Goal: Transaction & Acquisition: Subscribe to service/newsletter

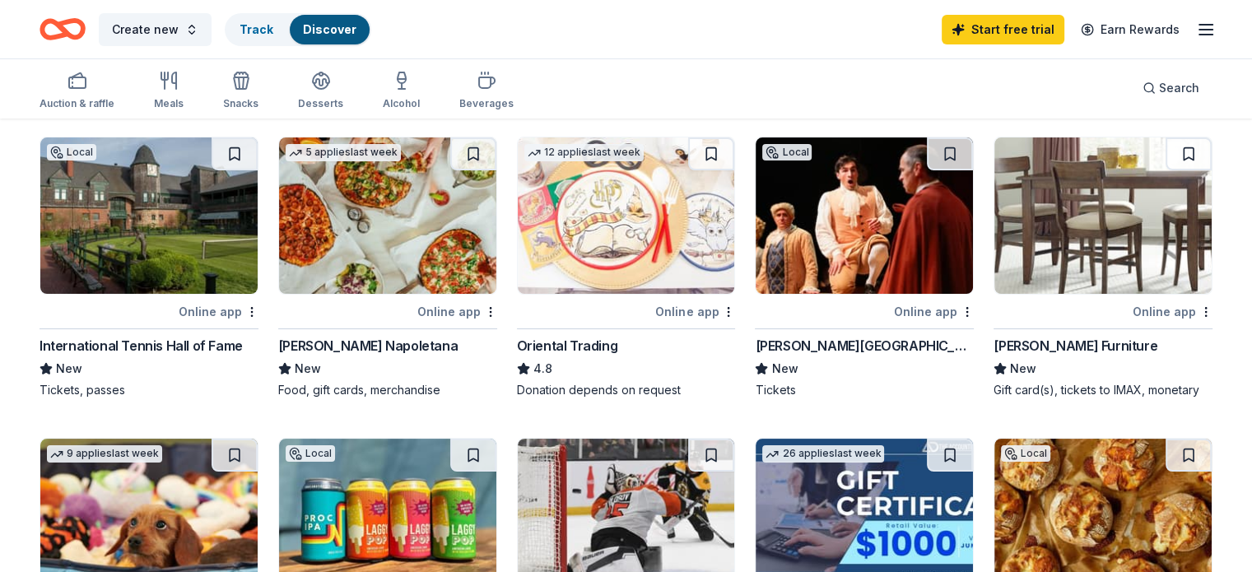
scroll to position [132, 0]
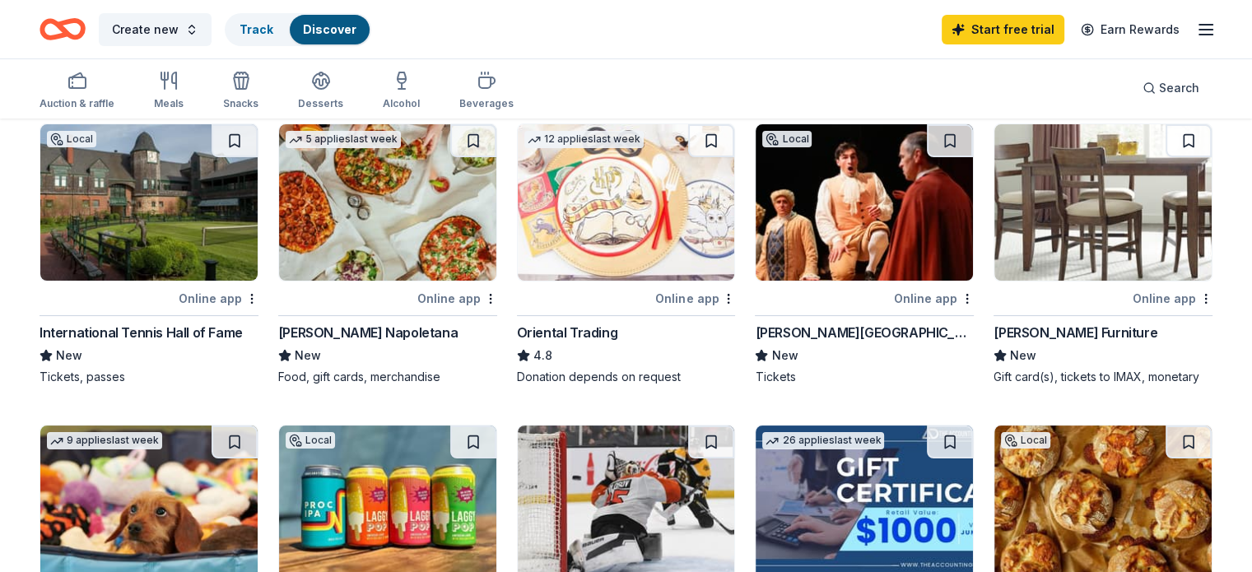
click at [1196, 30] on icon "button" at bounding box center [1206, 30] width 20 height 20
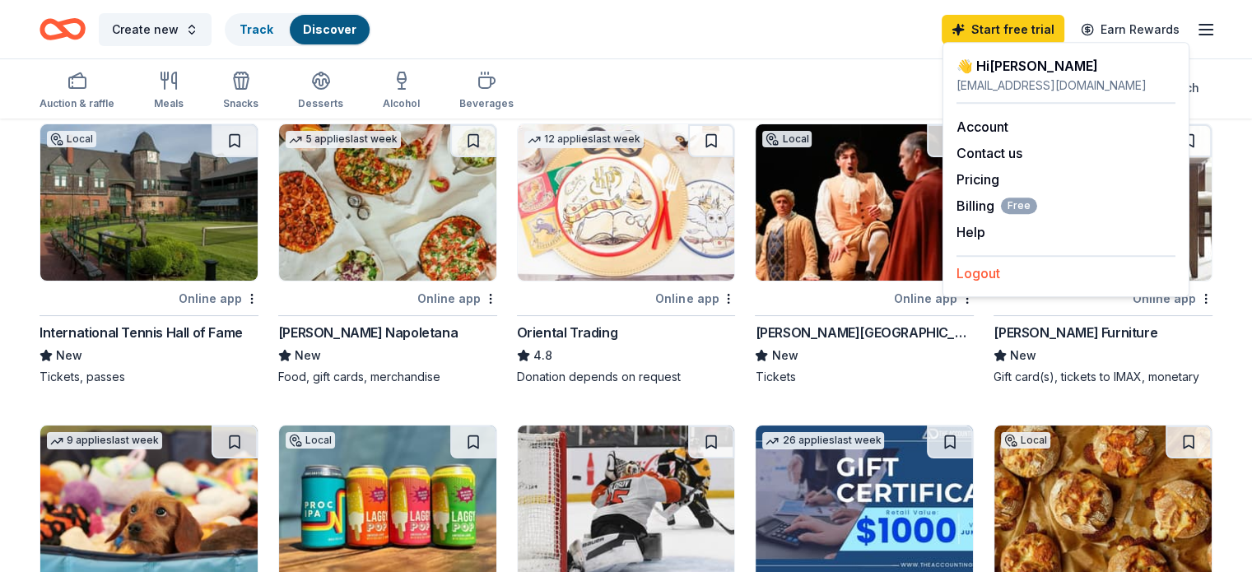
click at [994, 276] on button "Logout" at bounding box center [978, 273] width 44 height 20
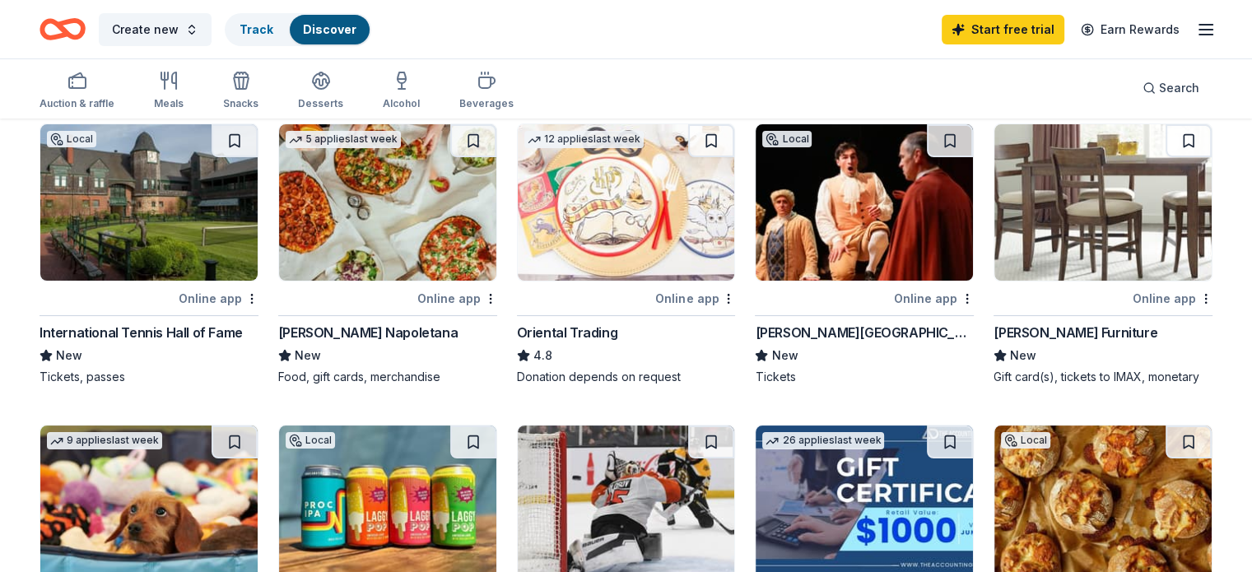
click at [1196, 28] on icon "button" at bounding box center [1206, 30] width 20 height 20
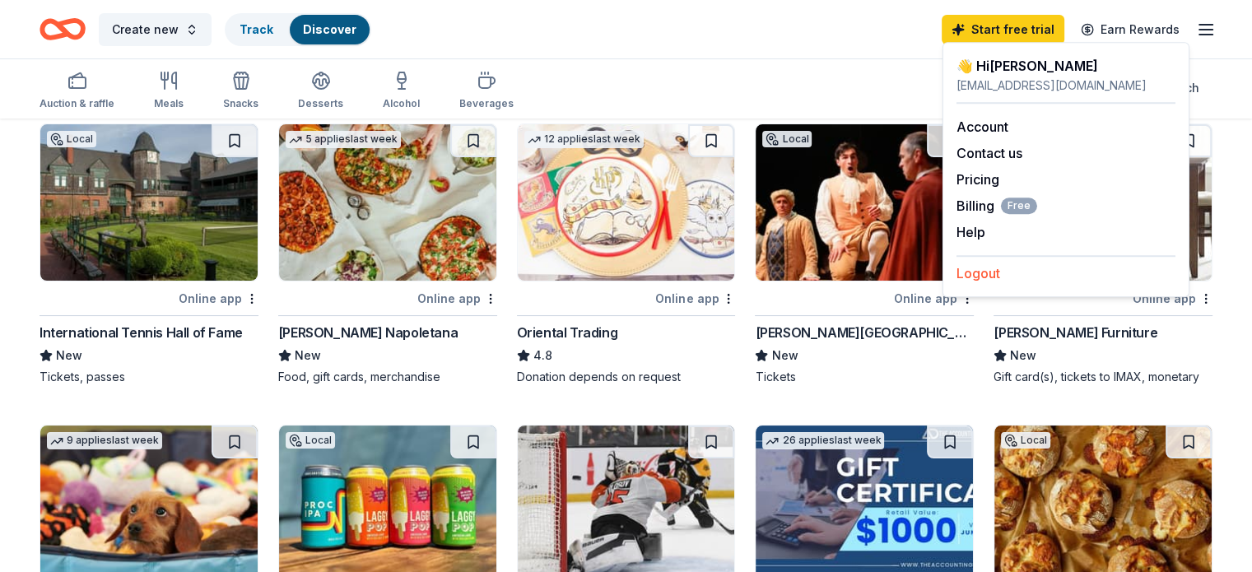
click at [989, 274] on button "Logout" at bounding box center [978, 273] width 44 height 20
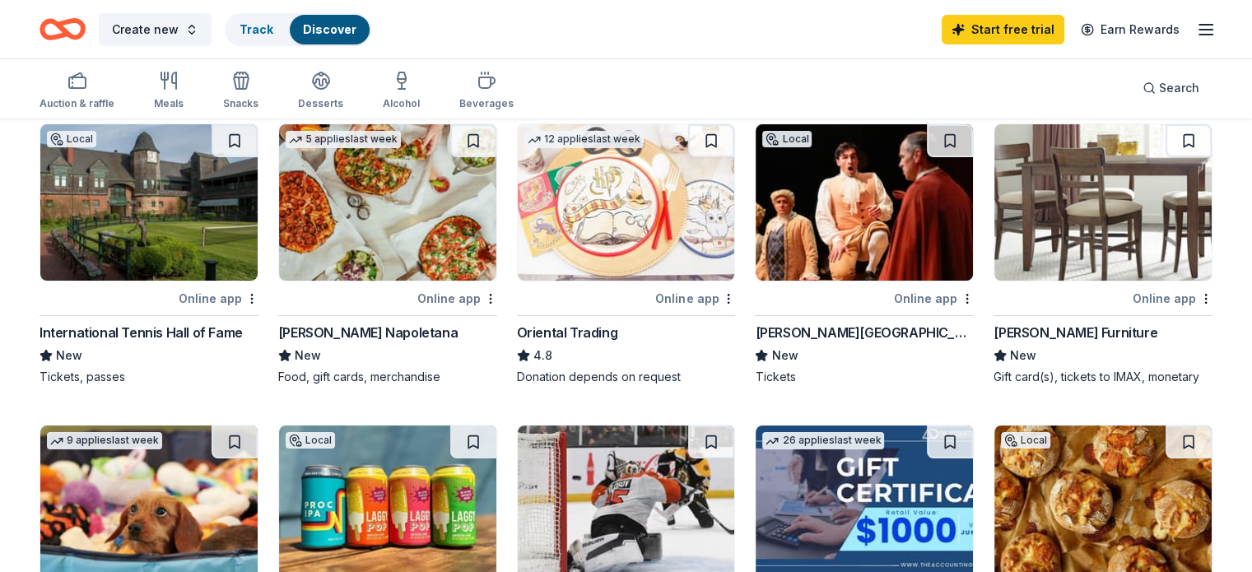
click at [244, 296] on div "Online app" at bounding box center [219, 298] width 80 height 21
click at [1196, 32] on icon "button" at bounding box center [1206, 30] width 20 height 20
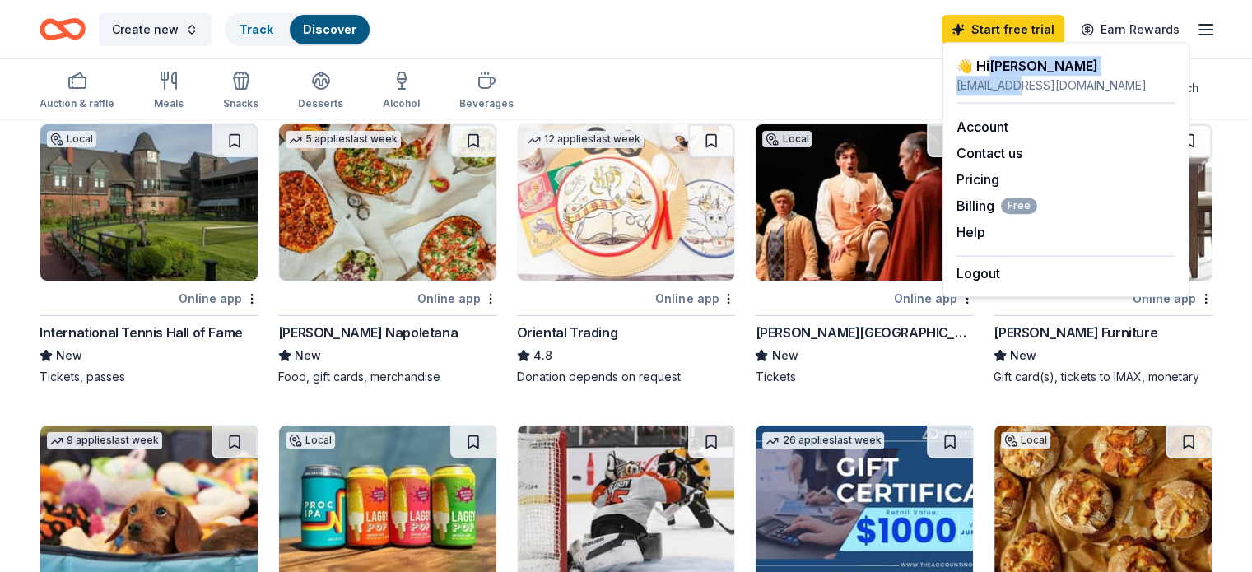
drag, startPoint x: 1024, startPoint y: 85, endPoint x: 993, endPoint y: 69, distance: 34.2
click at [993, 69] on div "👋 Hi Hollie ham11768@gmail.com" at bounding box center [1065, 76] width 219 height 40
click at [988, 272] on button "Logout" at bounding box center [978, 273] width 44 height 20
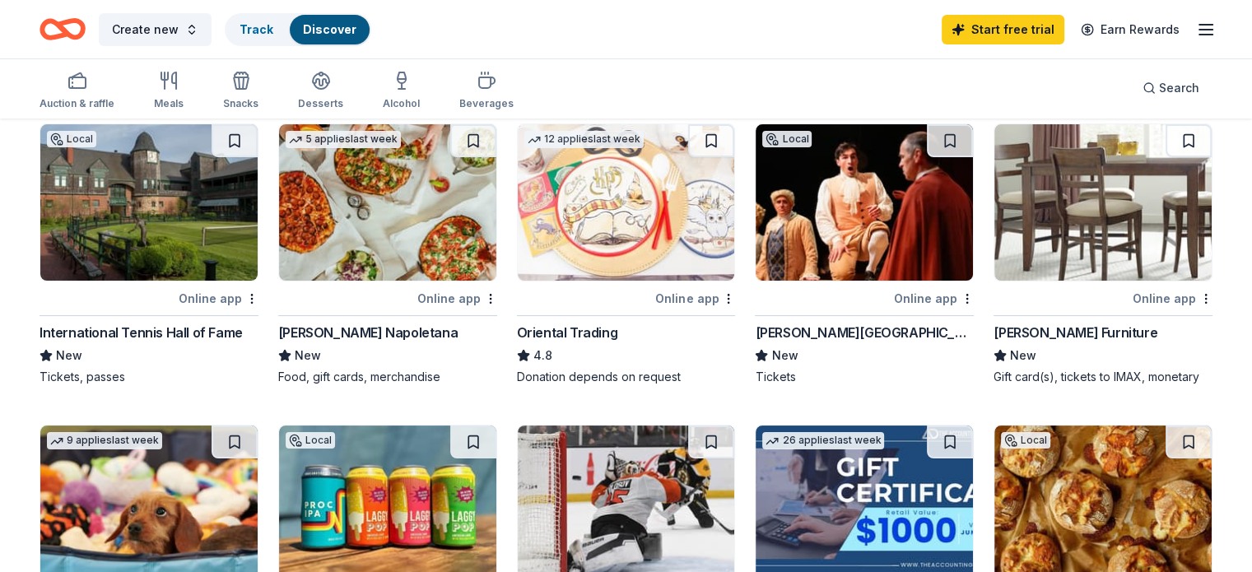
click at [1188, 272] on div "239 results Local Online app International Tennis Hall of Fame New Tickets, pas…" at bounding box center [626, 411] width 1252 height 846
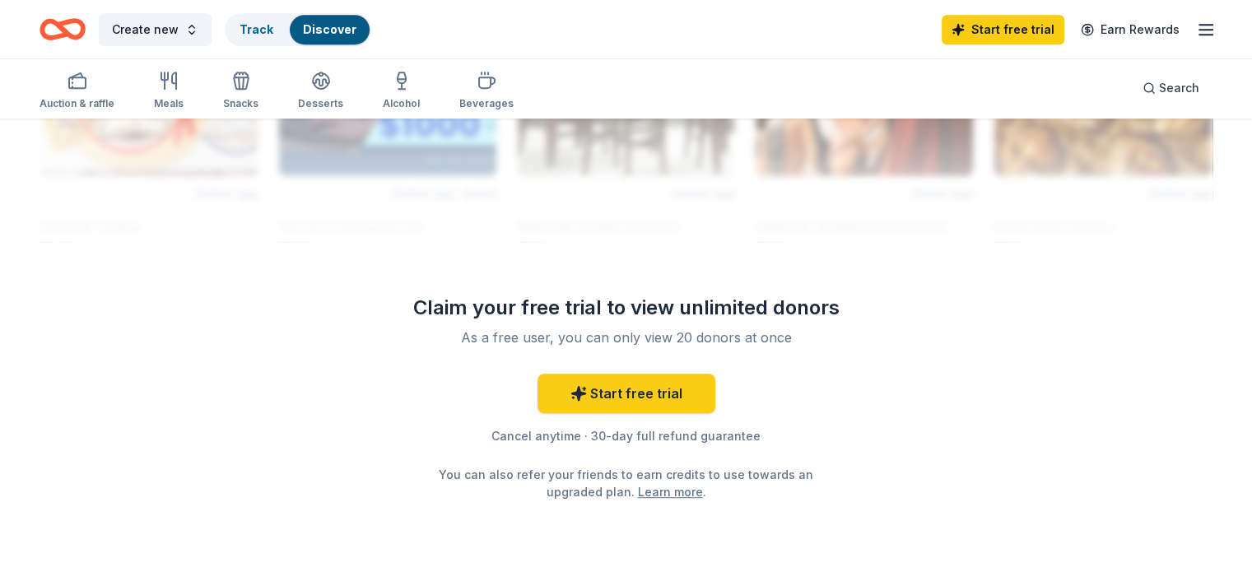
scroll to position [797, 0]
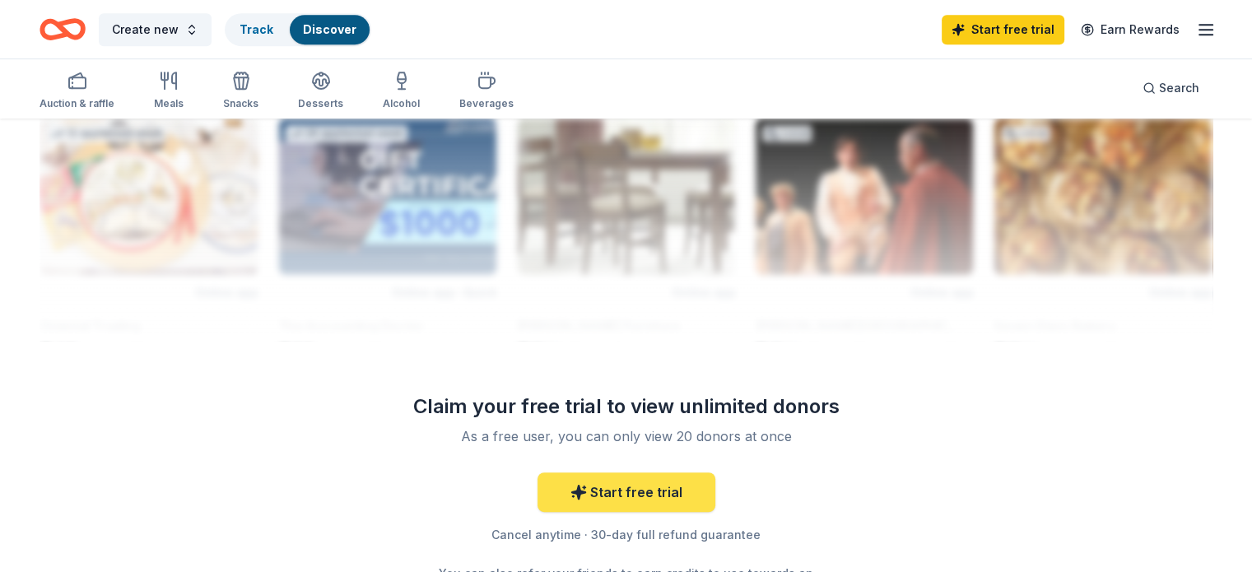
click at [672, 488] on link "Start free trial" at bounding box center [626, 492] width 178 height 40
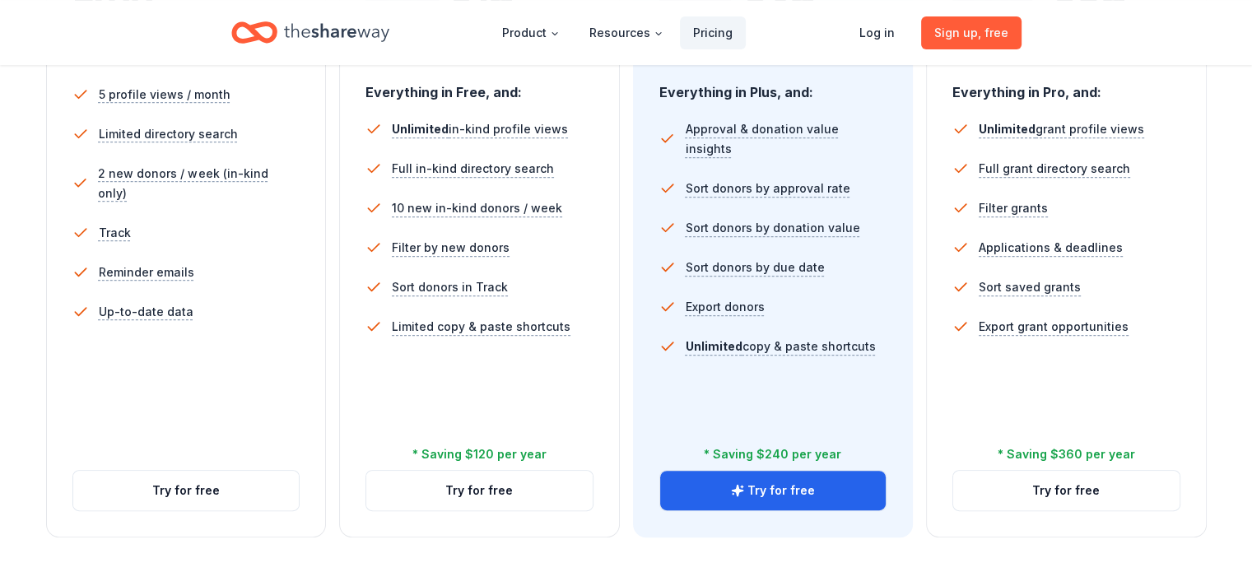
scroll to position [494, 0]
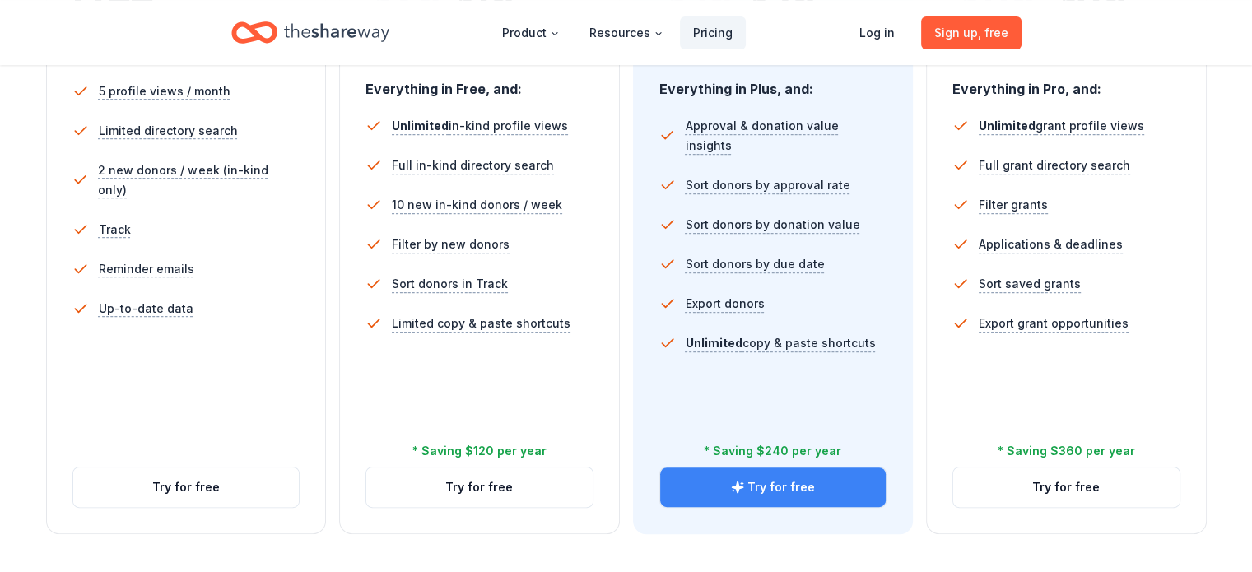
click at [750, 467] on link "Try for free" at bounding box center [773, 487] width 226 height 40
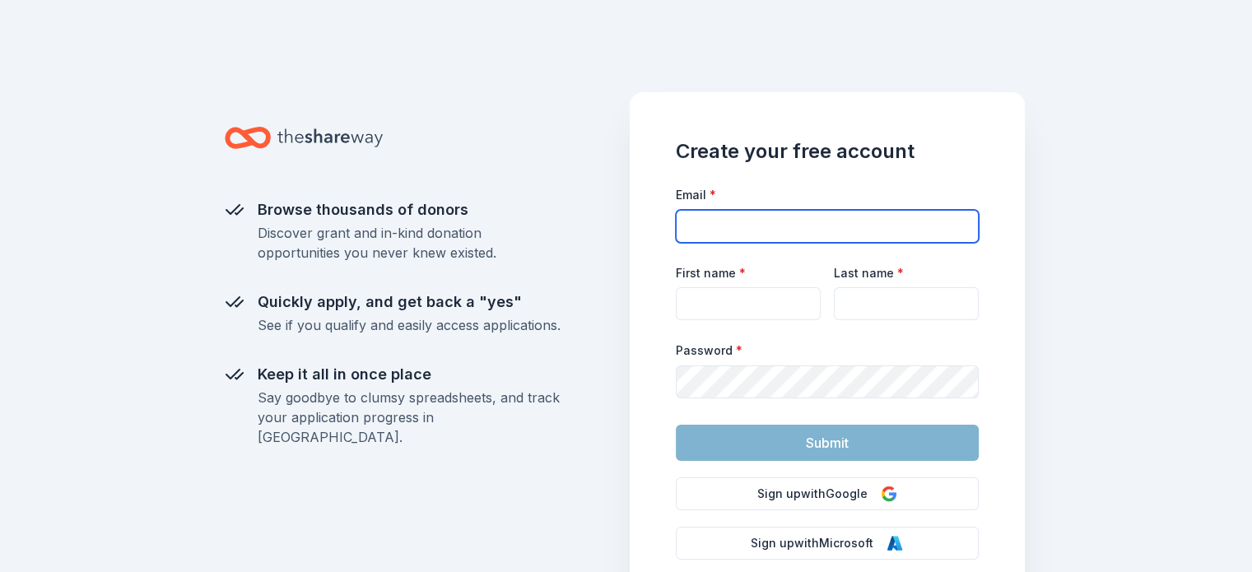
click at [751, 233] on input "Email *" at bounding box center [827, 226] width 303 height 33
type input "dpt618@gmail.com"
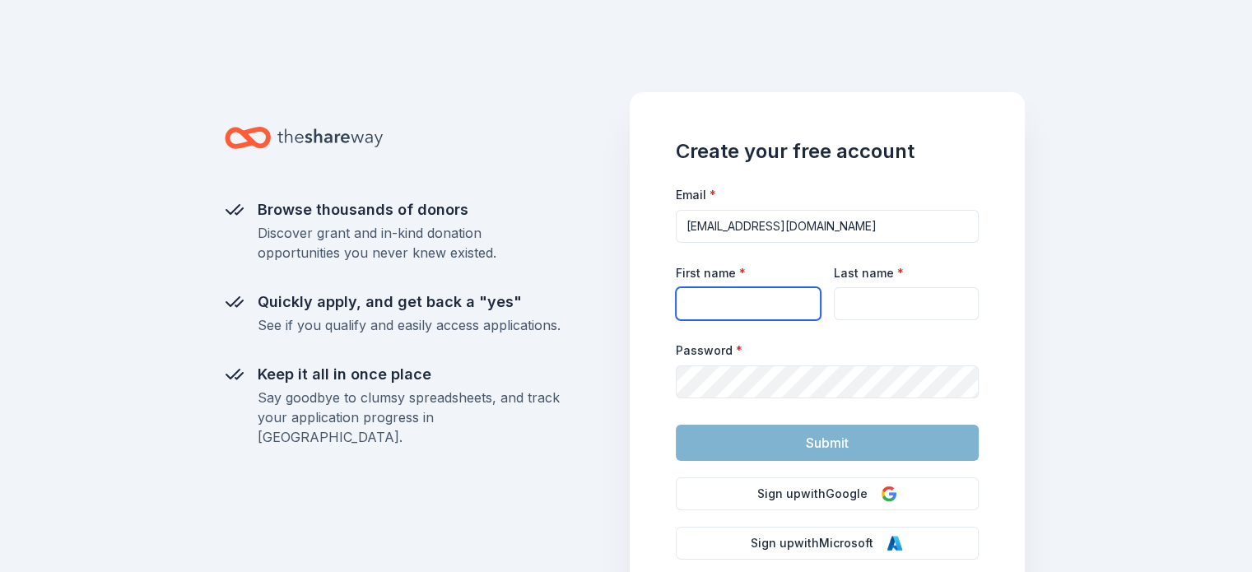
click at [739, 296] on input "First name *" at bounding box center [748, 303] width 145 height 33
type input "Donald"
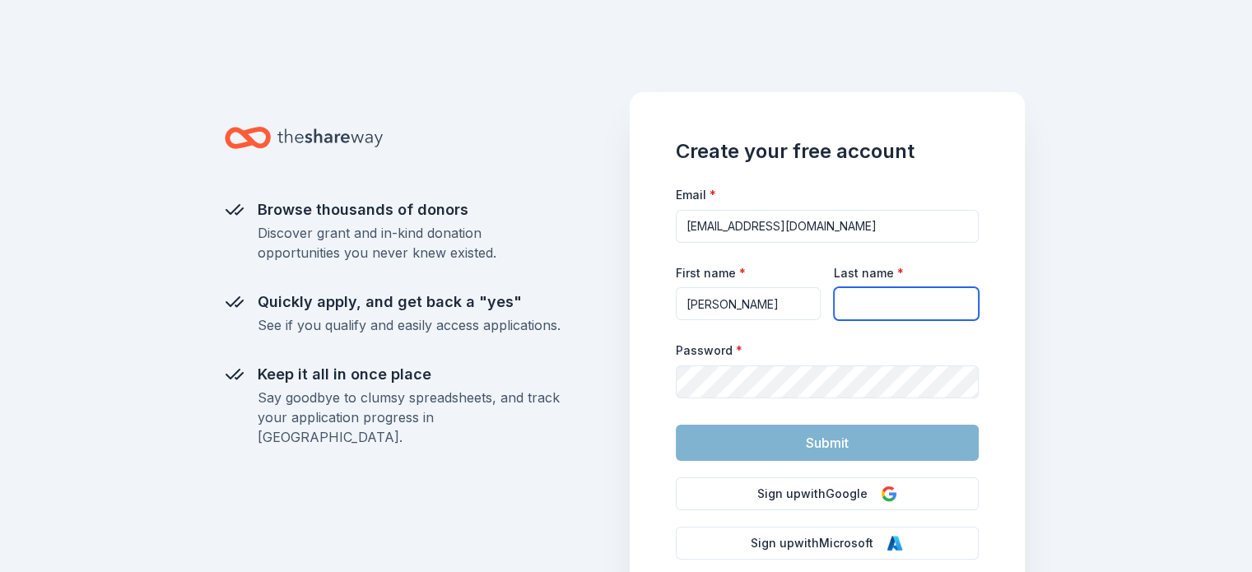
type input "Torpey"
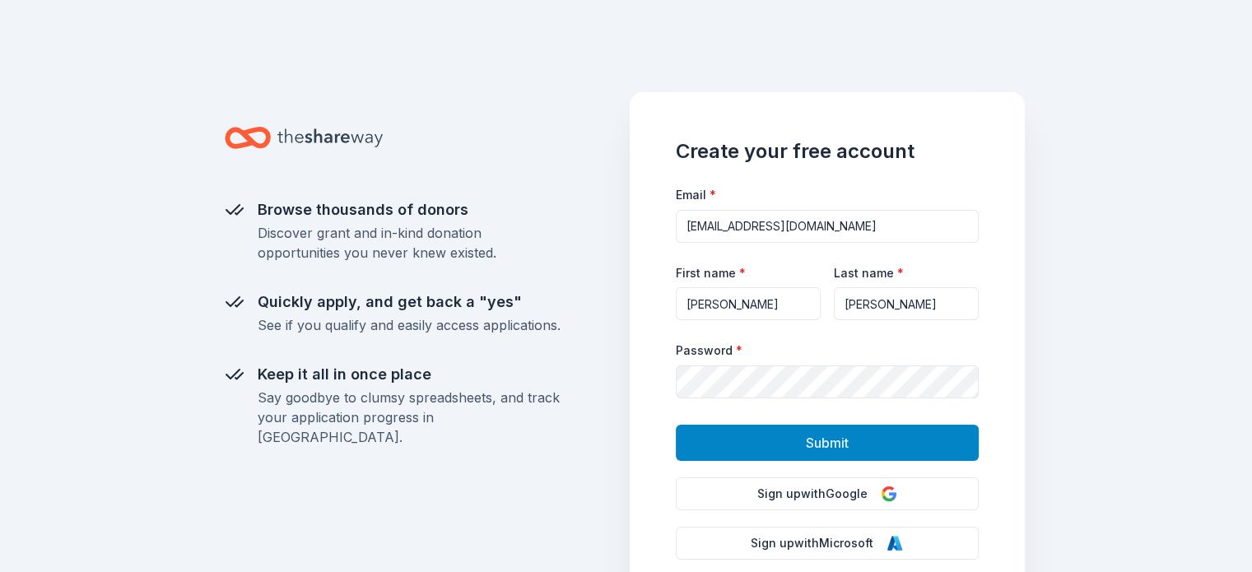
click at [728, 450] on button "Submit" at bounding box center [827, 443] width 303 height 36
click at [800, 439] on button "Submit" at bounding box center [827, 443] width 303 height 36
click at [741, 444] on button "Submit" at bounding box center [827, 443] width 303 height 36
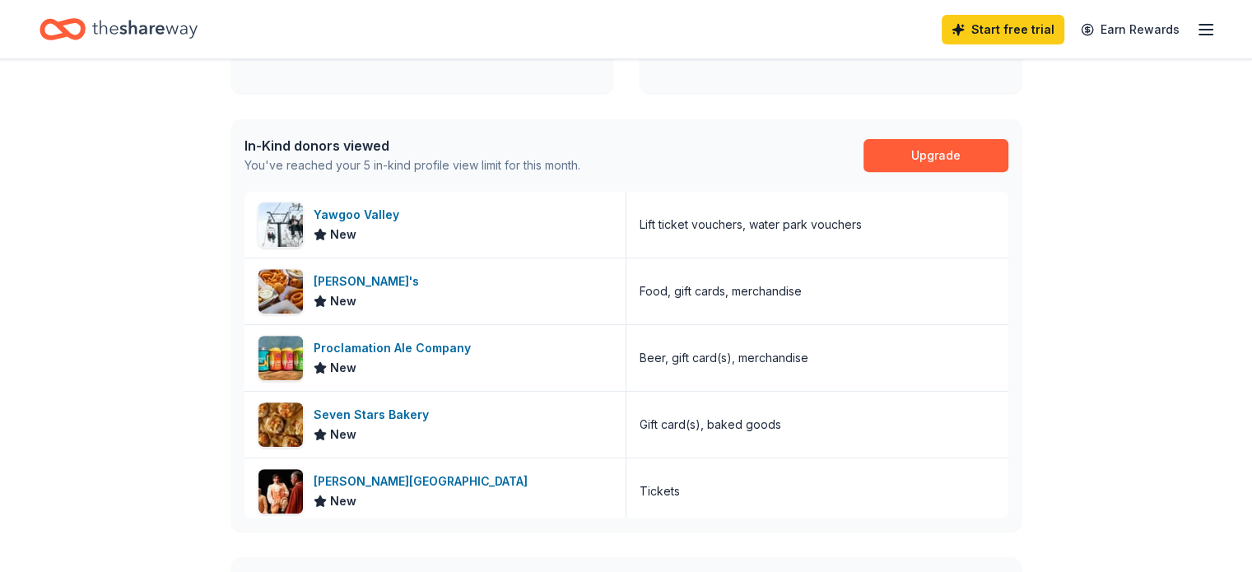
scroll to position [658, 0]
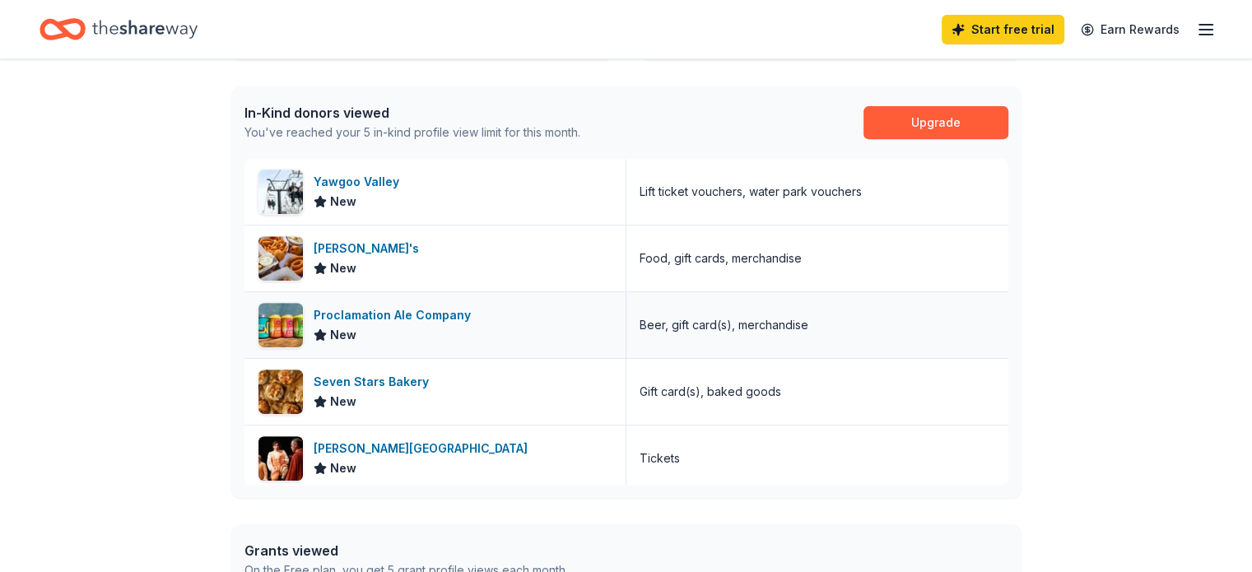
click at [433, 314] on div "Proclamation Ale Company" at bounding box center [396, 315] width 164 height 20
